Goal: Task Accomplishment & Management: Use online tool/utility

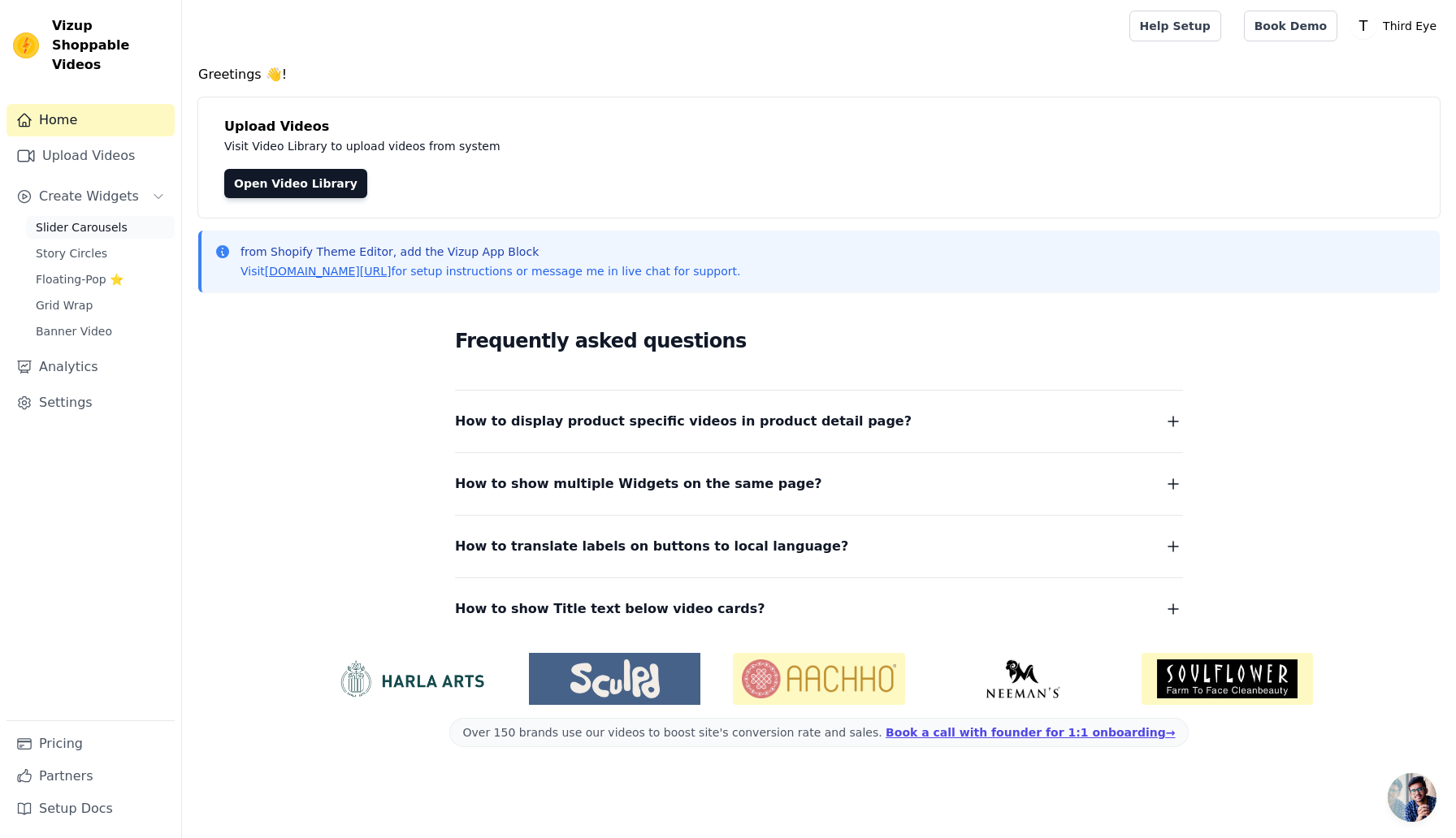
click at [89, 216] on link "Slider Carousels" at bounding box center [101, 227] width 149 height 23
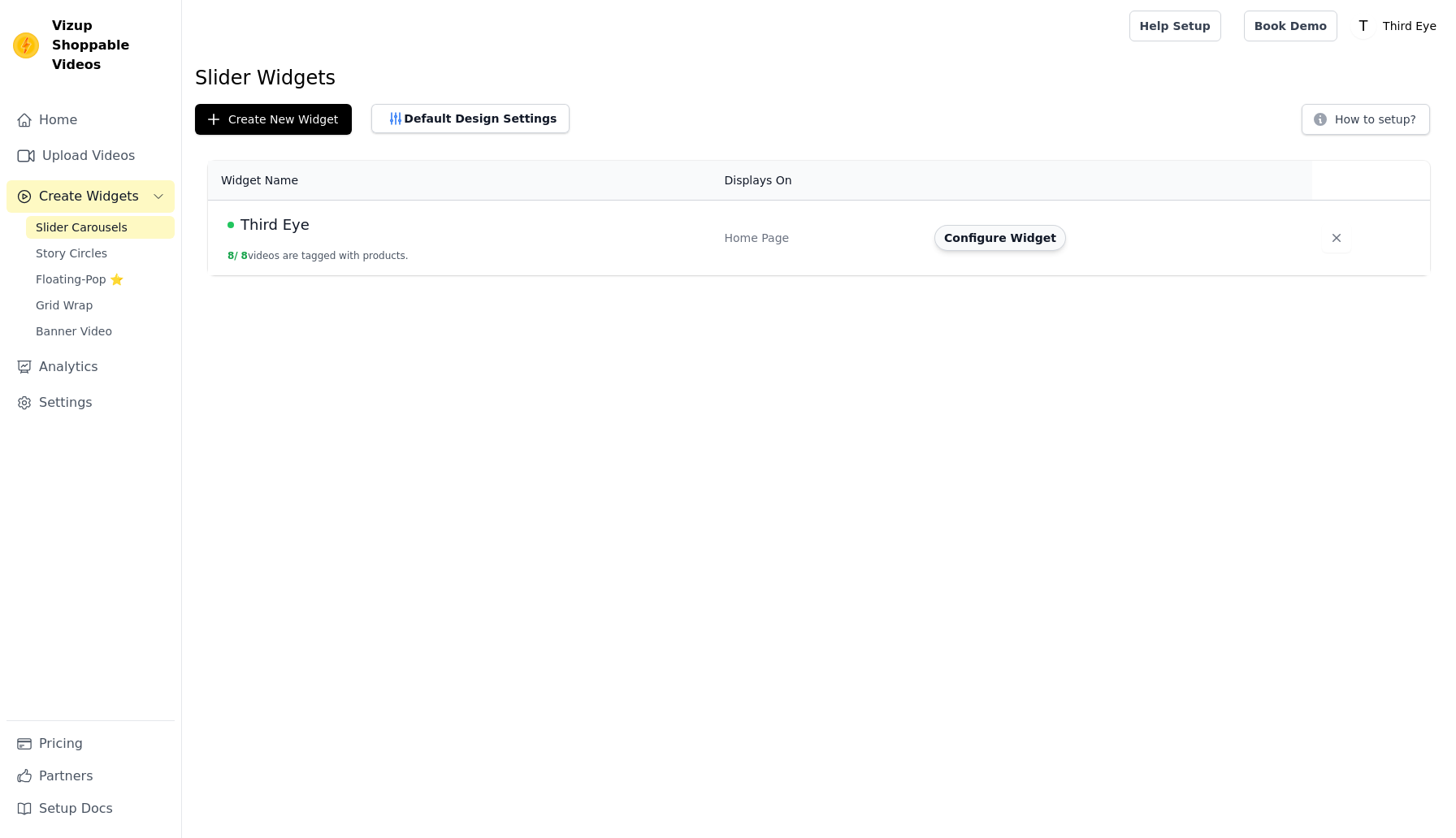
click at [981, 239] on button "Configure Widget" at bounding box center [1000, 238] width 132 height 26
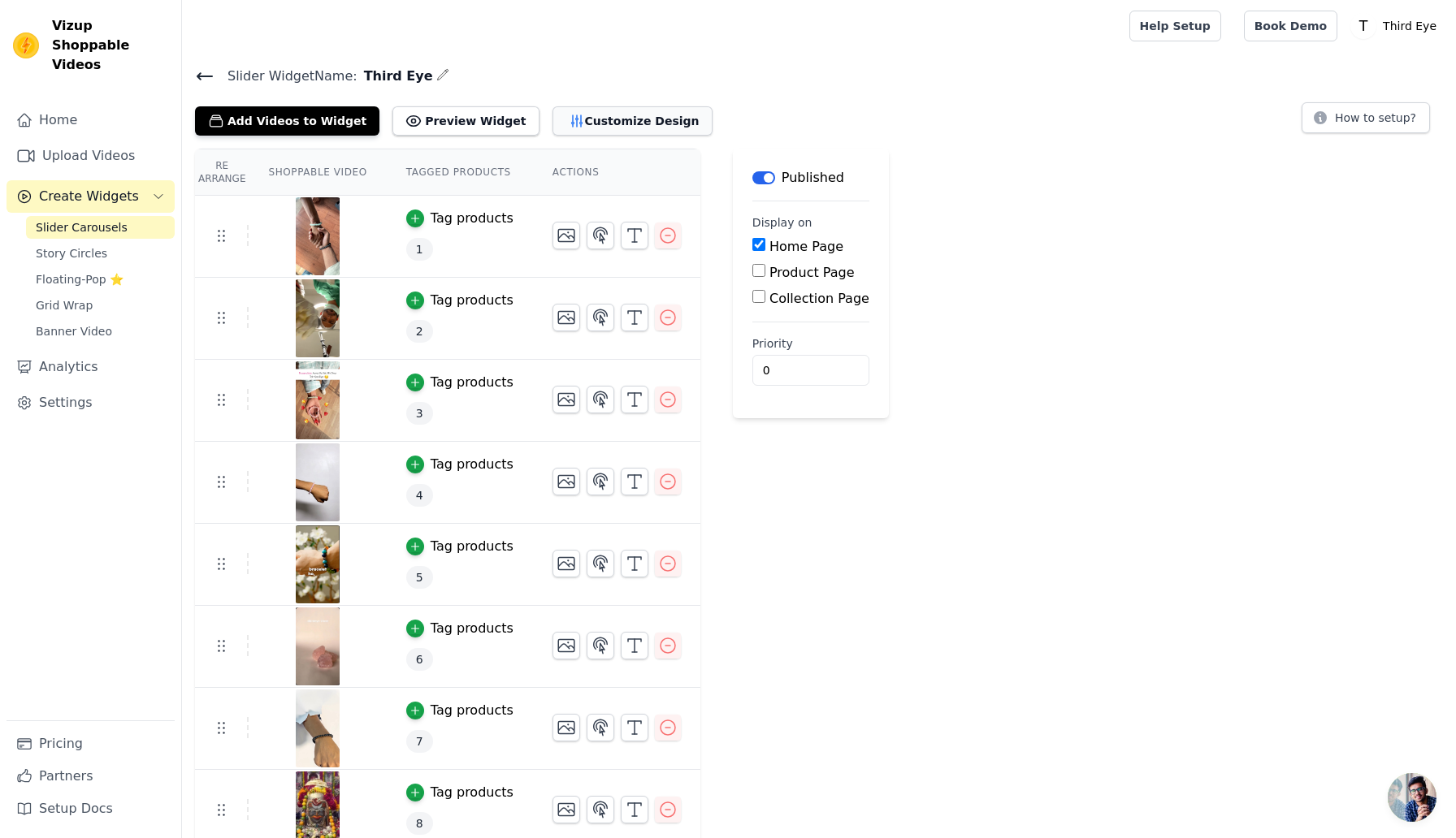
click at [573, 122] on button "Customize Design" at bounding box center [633, 121] width 160 height 29
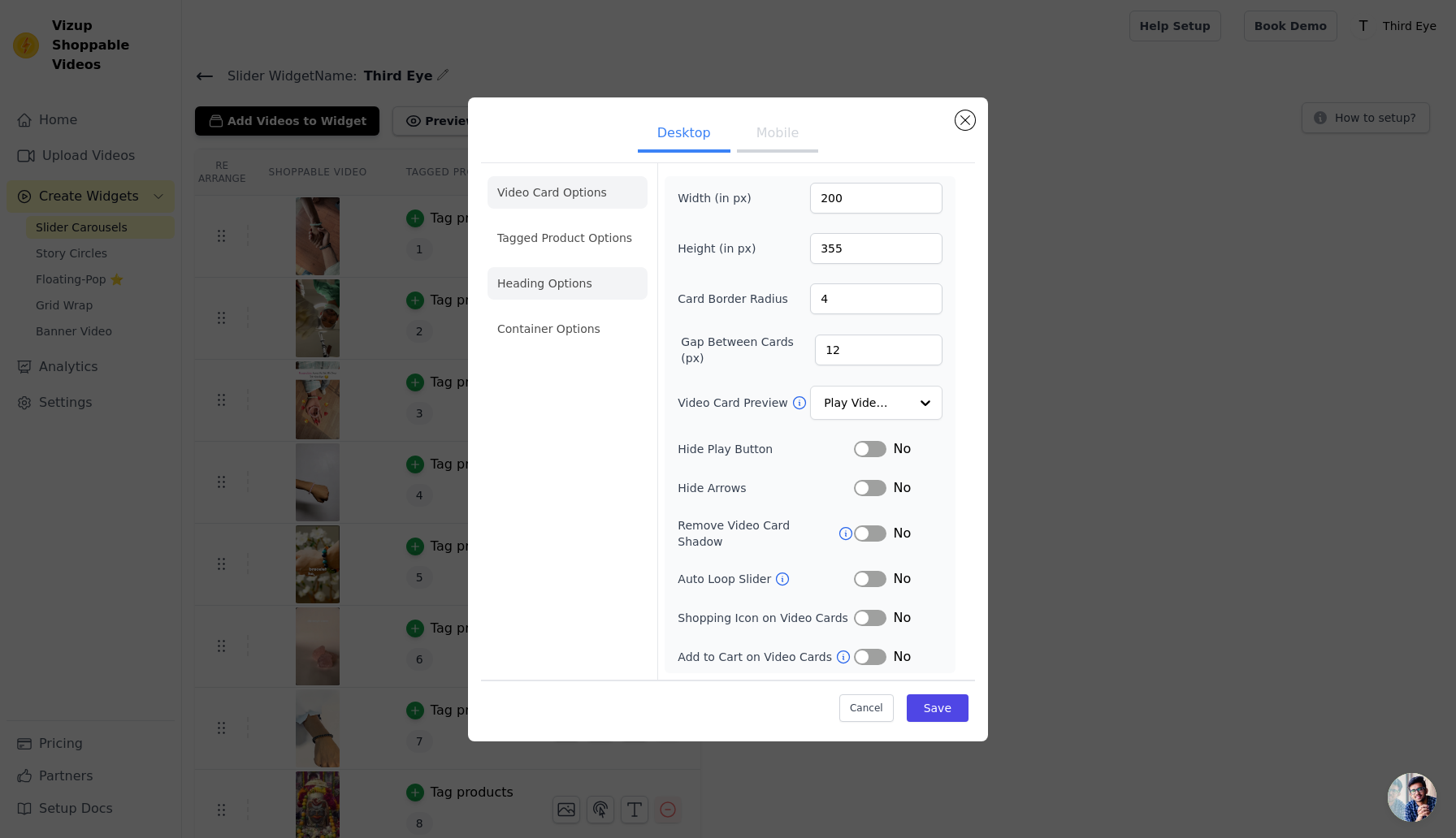
click at [564, 279] on li "Heading Options" at bounding box center [568, 283] width 160 height 33
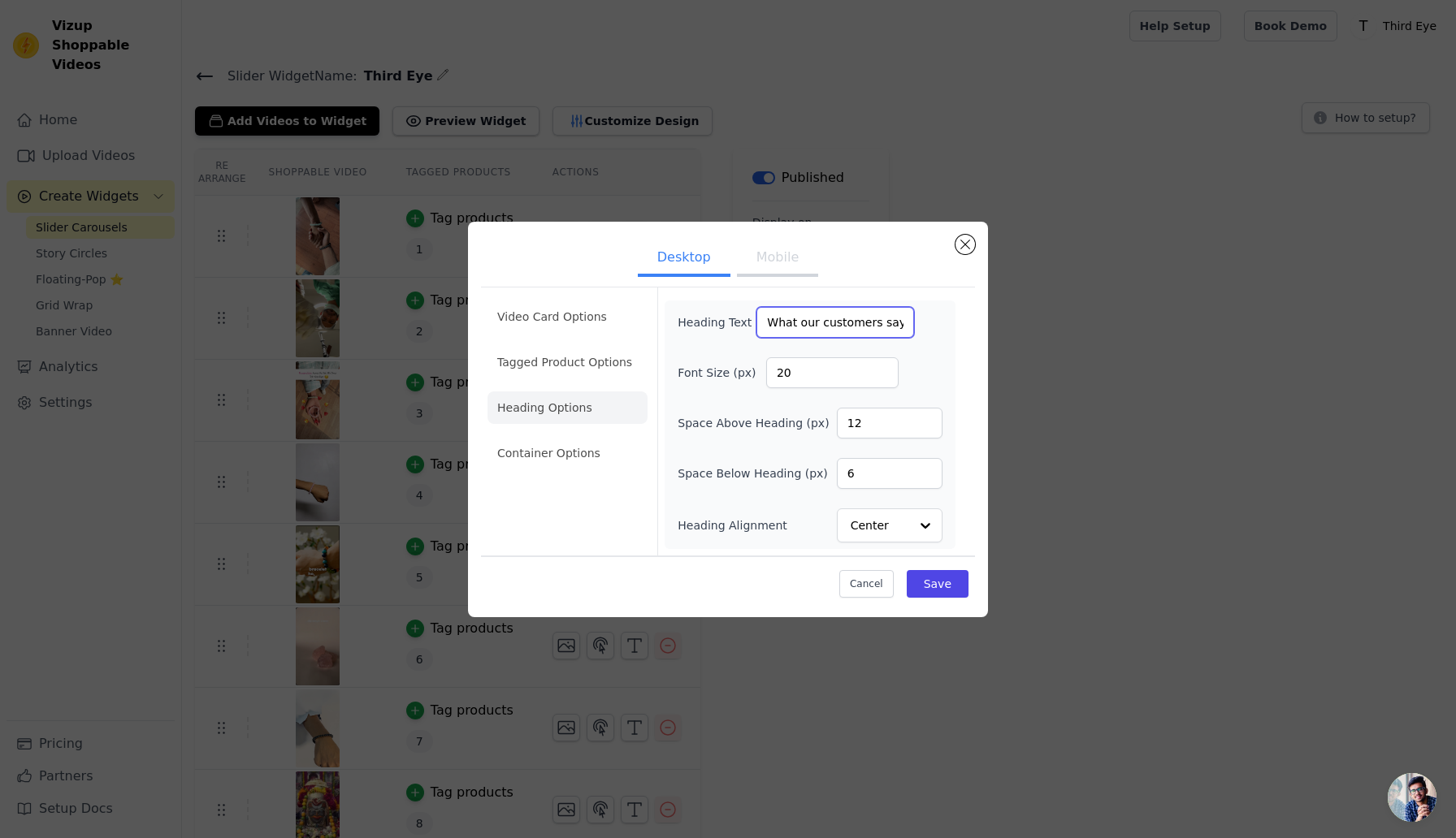
click at [845, 316] on input "What our customers say" at bounding box center [834, 322] width 157 height 31
paste input "As seen in"
paste input "third_eye_auralith"
type input "As seen in @third_eye_auralith"
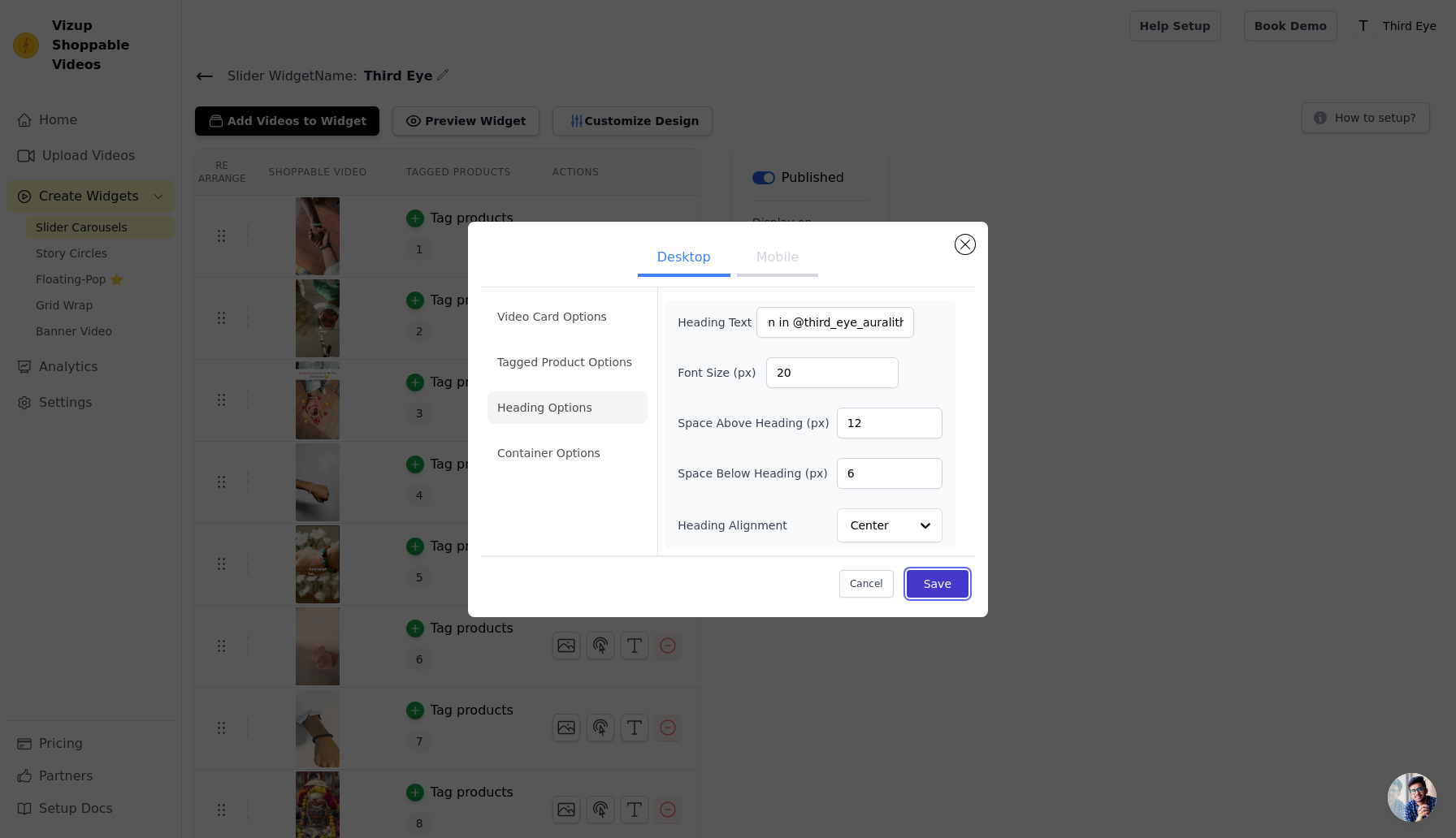
scroll to position [0, 0]
click at [923, 571] on button "Save" at bounding box center [938, 584] width 62 height 27
